Goal: Transaction & Acquisition: Purchase product/service

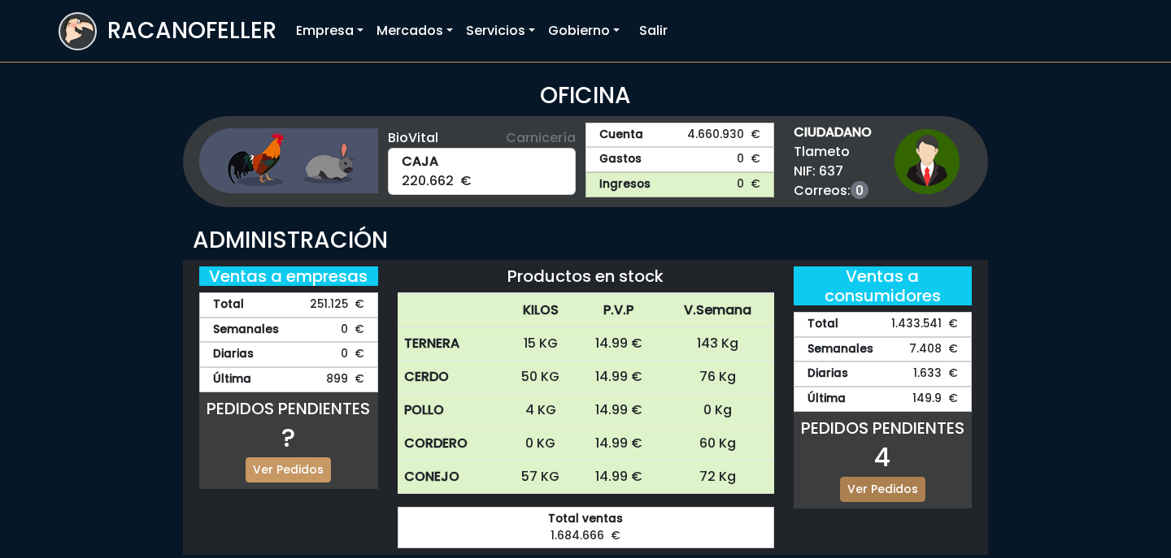
click at [893, 485] on link "Ver Pedidos" at bounding box center [882, 489] width 85 height 25
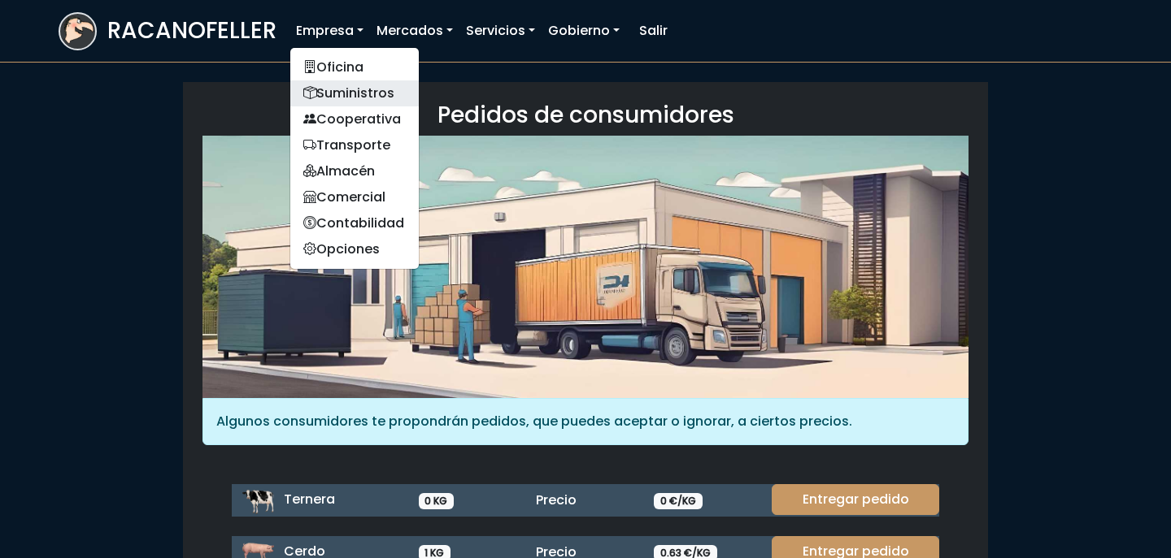
click at [374, 89] on link "Suministros" at bounding box center [354, 93] width 128 height 26
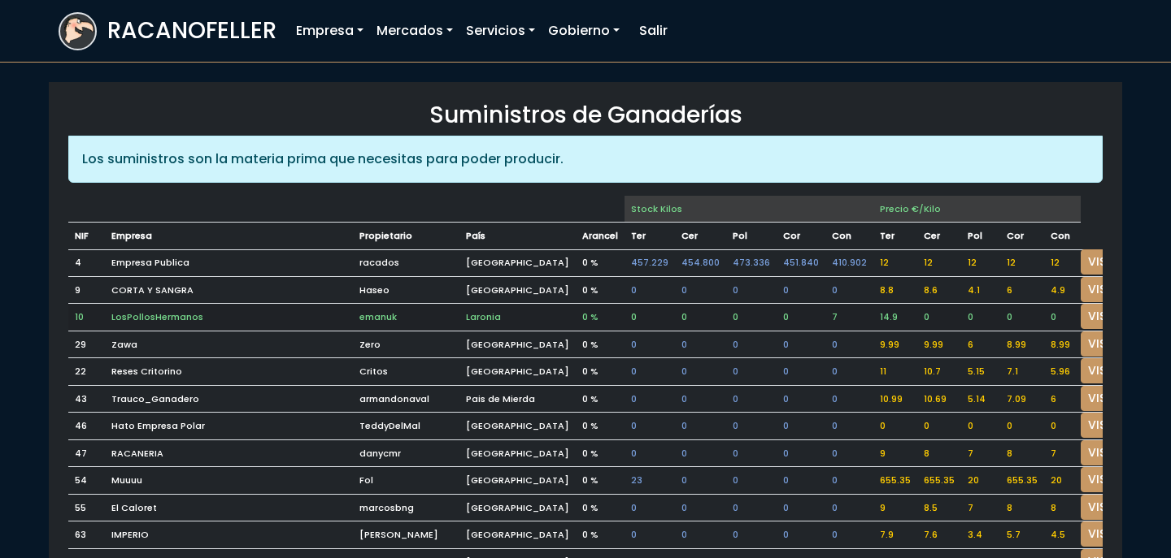
scroll to position [9, 0]
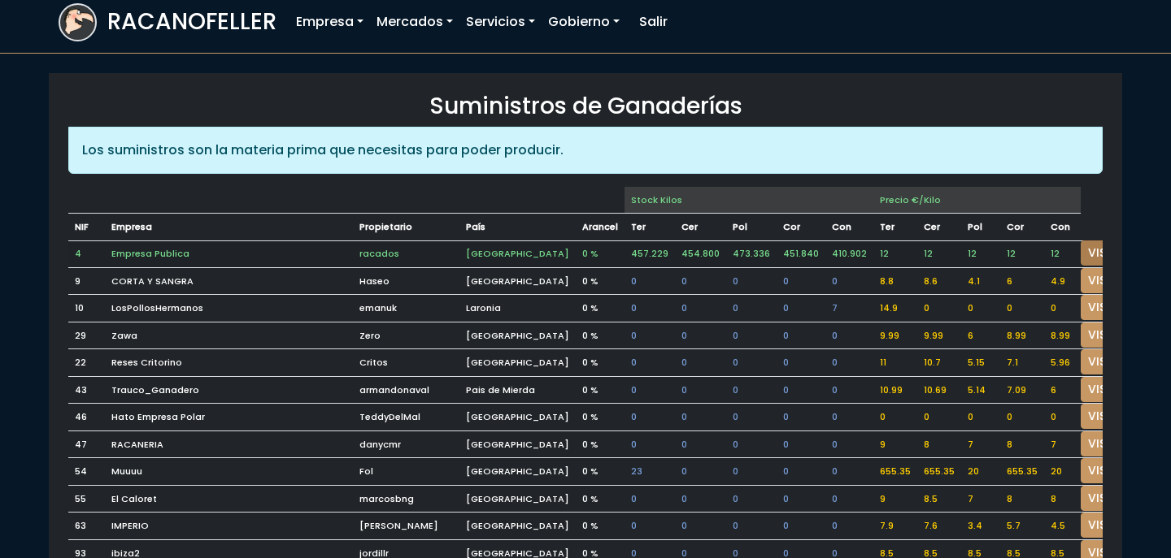
click at [1080, 254] on link "VISITAR" at bounding box center [1109, 253] width 59 height 25
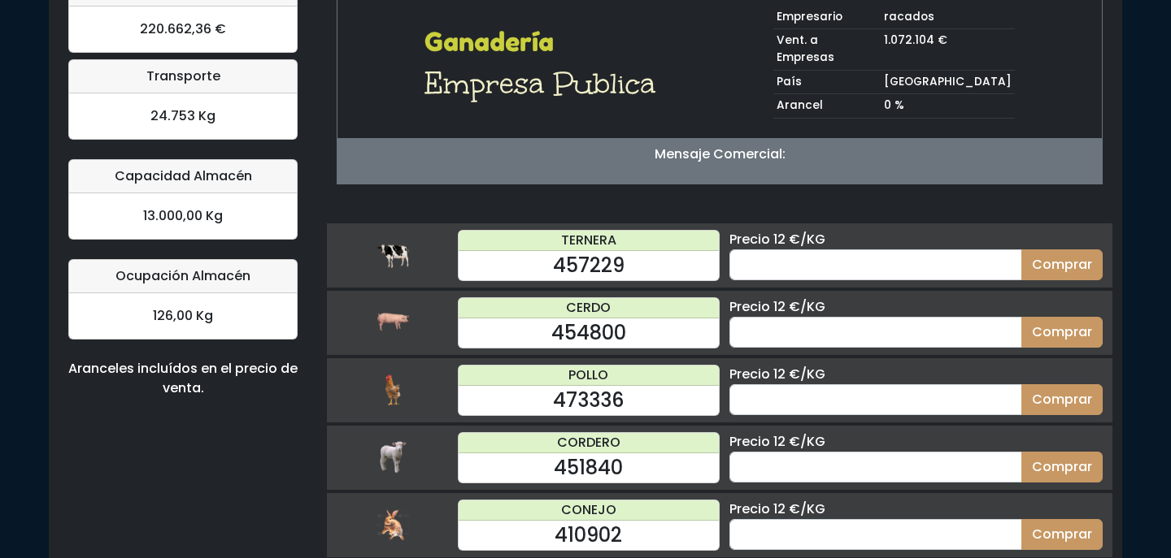
scroll to position [166, 0]
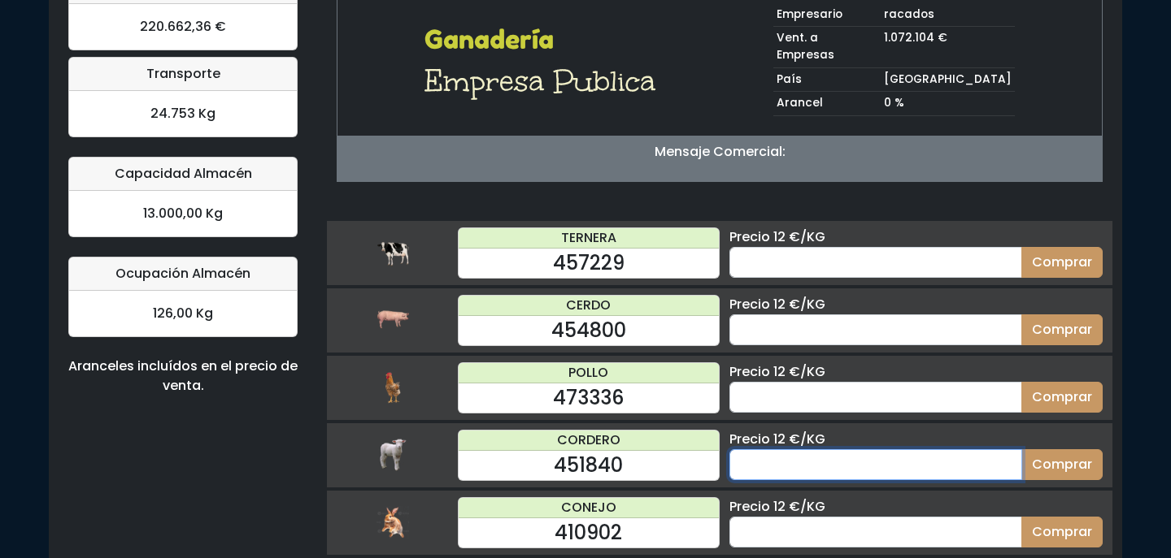
click at [889, 450] on input "number" at bounding box center [875, 465] width 293 height 31
type input "30"
click at [1021, 450] on button "Comprar" at bounding box center [1061, 465] width 81 height 31
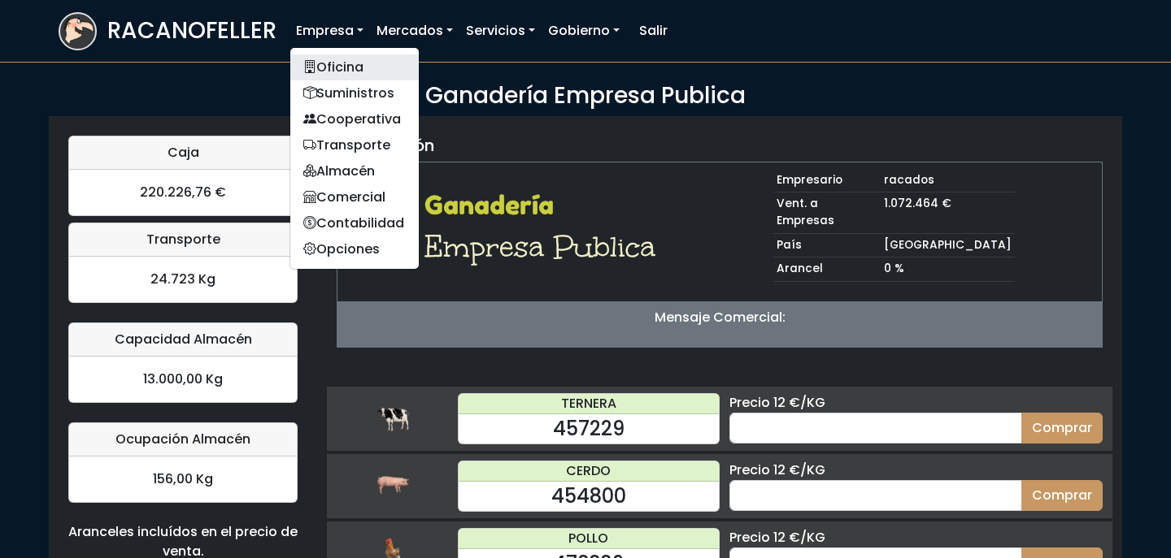
click at [358, 73] on link "Oficina" at bounding box center [354, 67] width 128 height 26
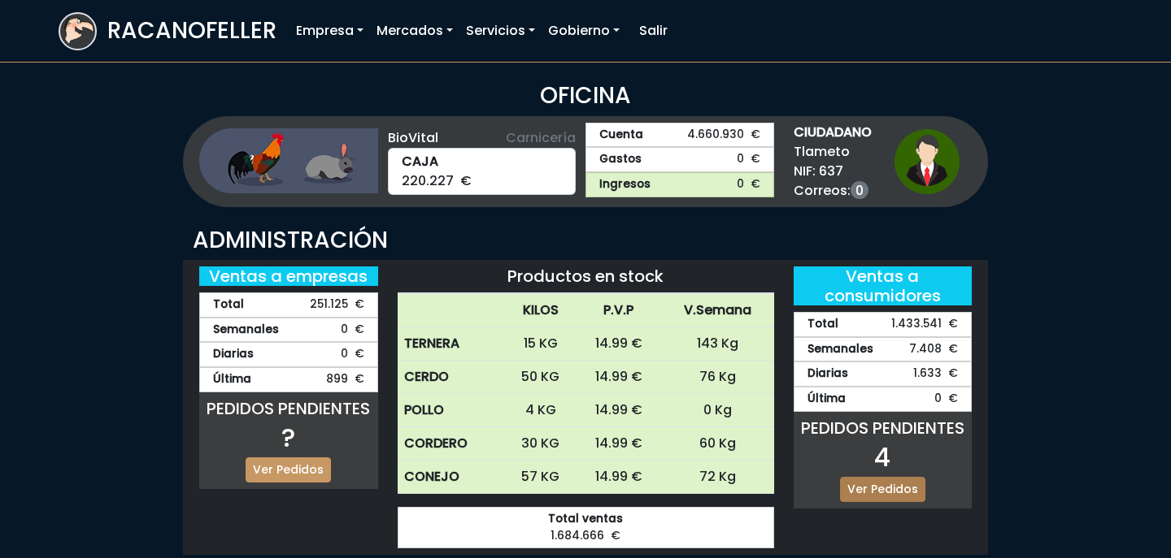
click at [892, 480] on link "Ver Pedidos" at bounding box center [882, 489] width 85 height 25
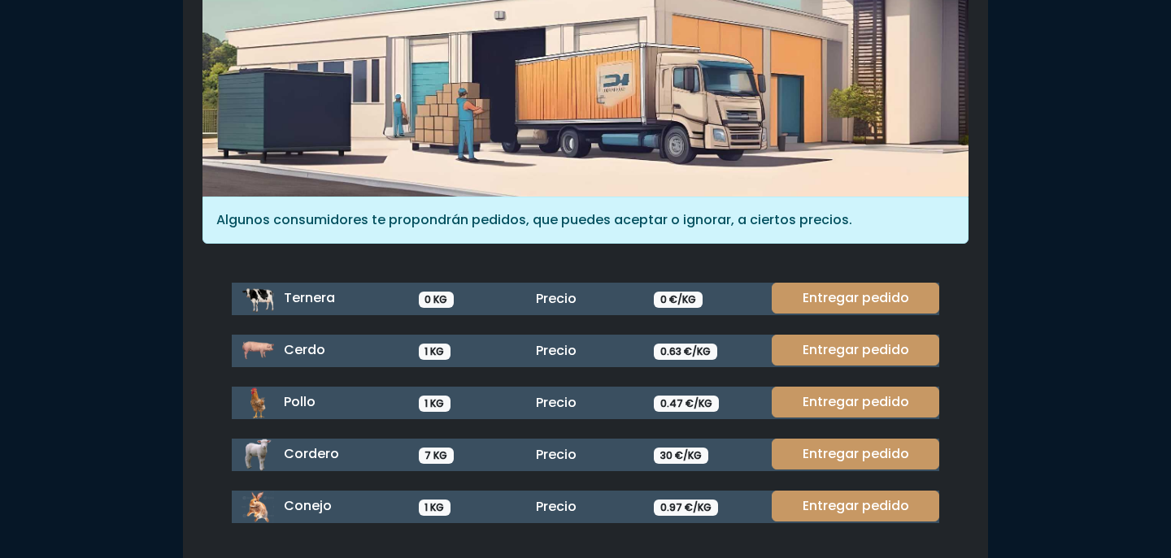
scroll to position [223, 0]
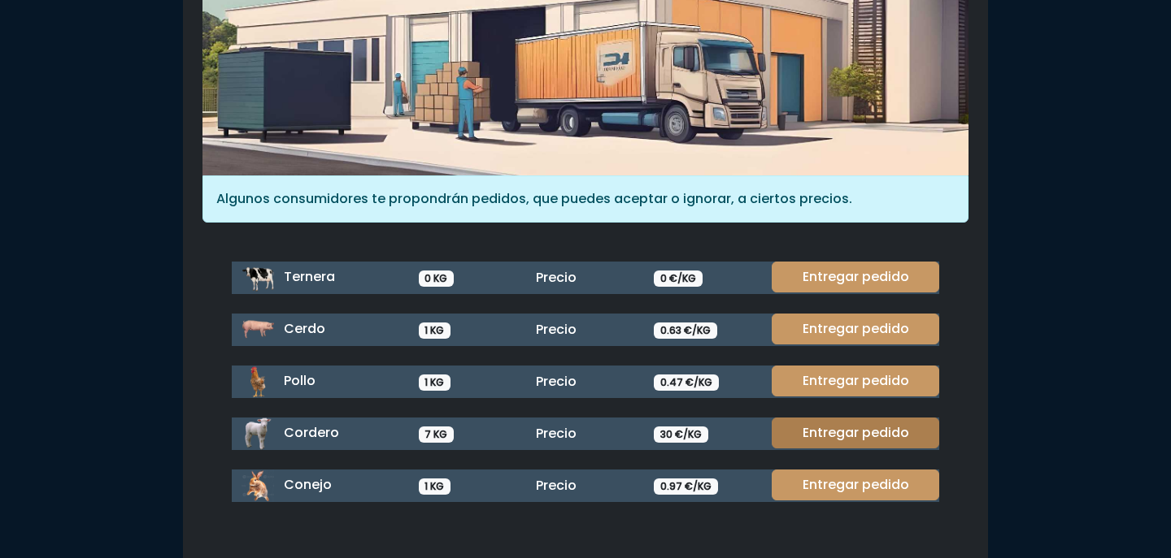
click at [845, 434] on link "Entregar pedido" at bounding box center [854, 433] width 167 height 31
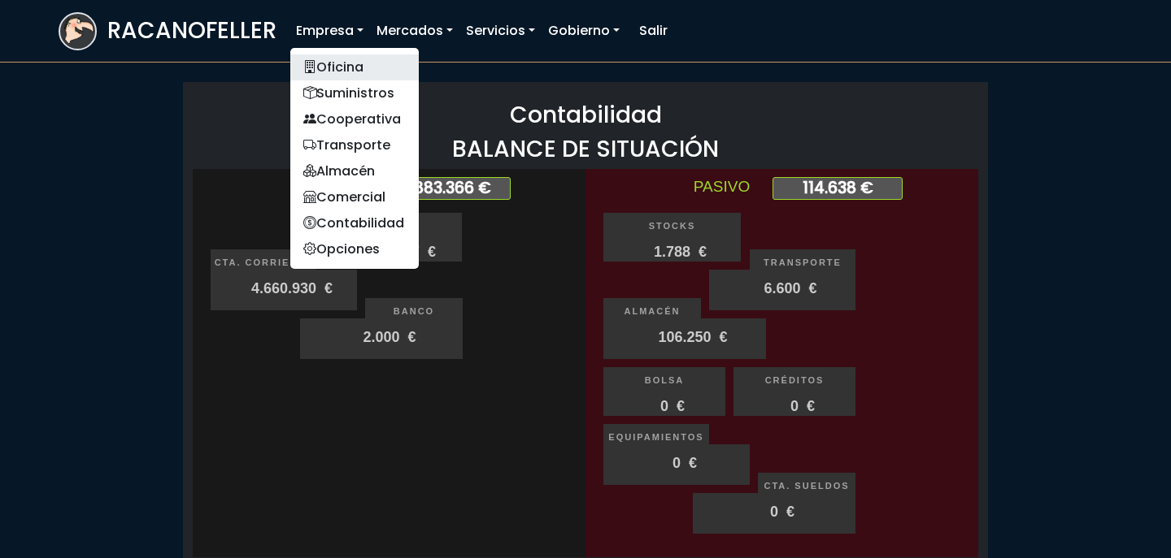
click at [323, 62] on link "Oficina" at bounding box center [354, 67] width 128 height 26
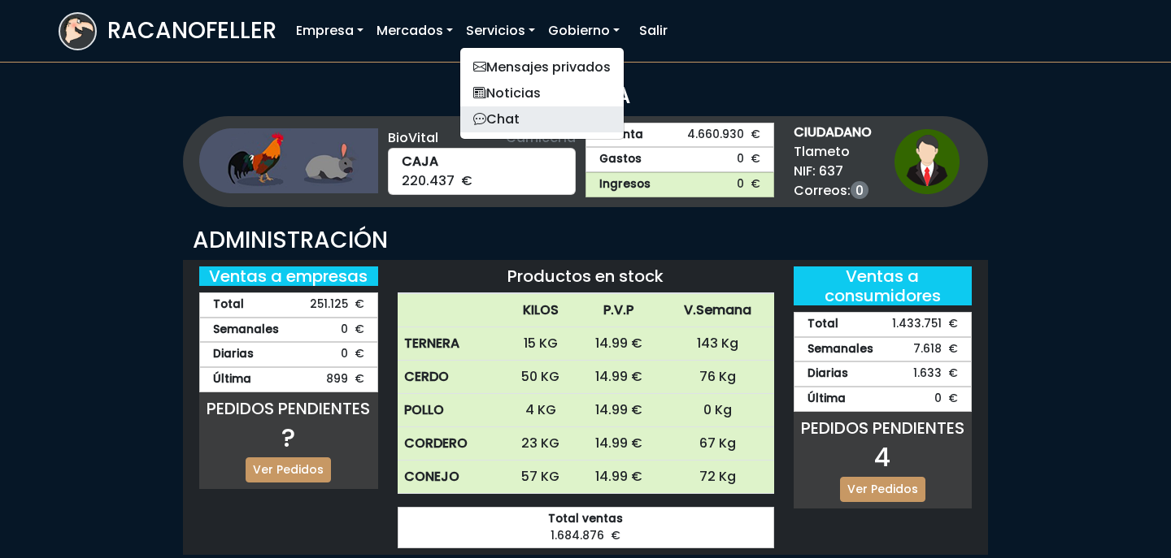
click at [502, 115] on link "Chat" at bounding box center [541, 119] width 163 height 26
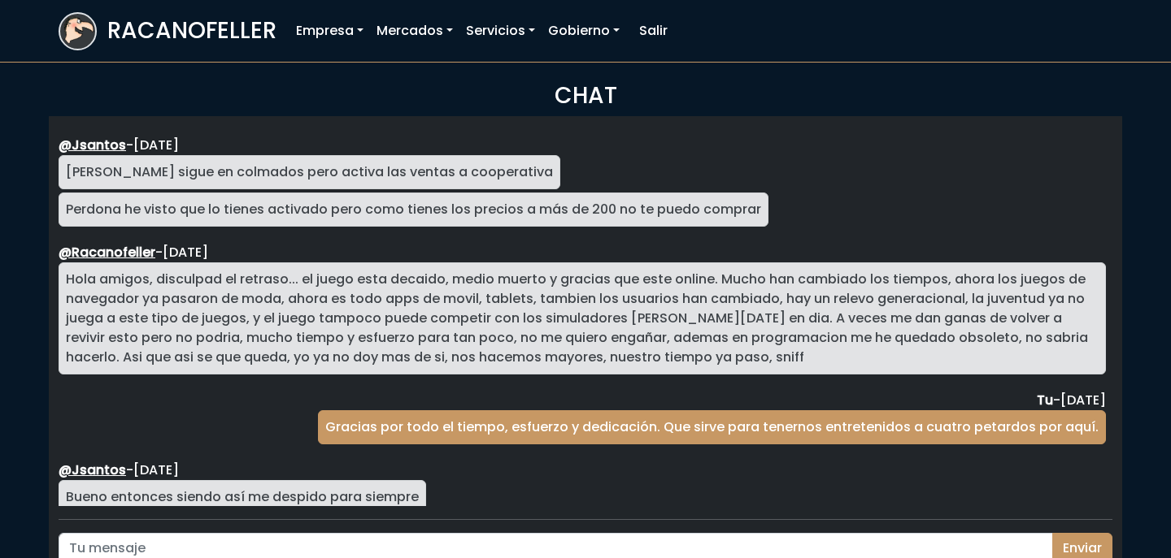
scroll to position [2981, 0]
